Goal: Task Accomplishment & Management: Complete application form

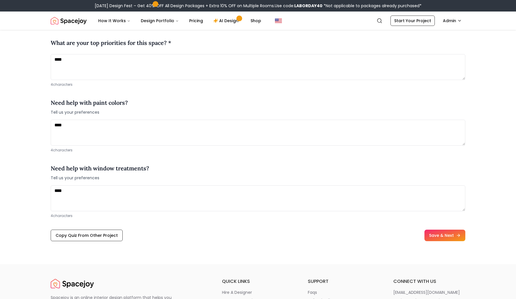
scroll to position [704, 0]
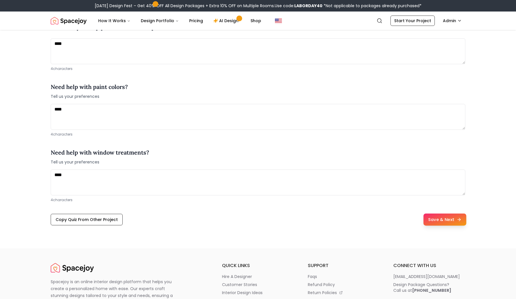
click at [246, 214] on button "Save & Next" at bounding box center [444, 220] width 43 height 12
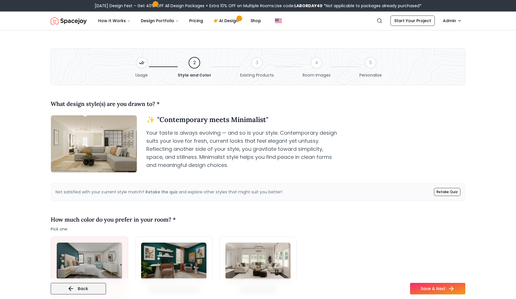
click at [82, 290] on button "Back" at bounding box center [78, 289] width 55 height 12
